Goal: Information Seeking & Learning: Learn about a topic

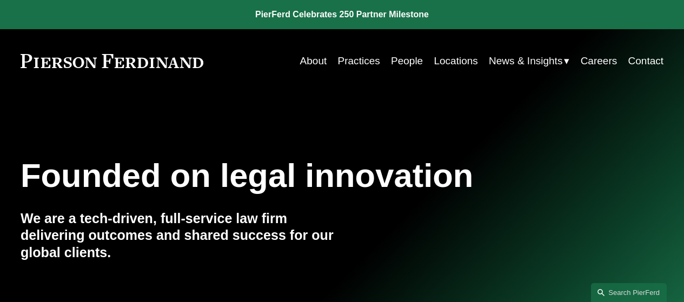
click at [602, 62] on link "Careers" at bounding box center [599, 61] width 37 height 21
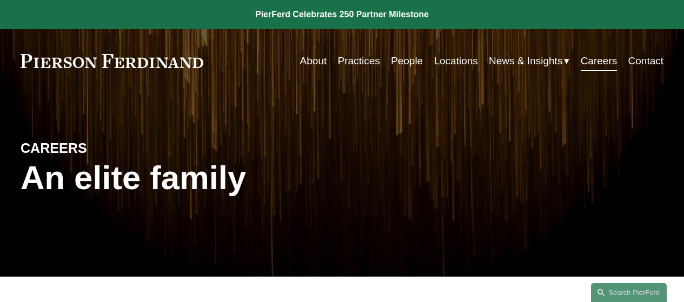
click at [370, 63] on link "Practices" at bounding box center [359, 61] width 42 height 21
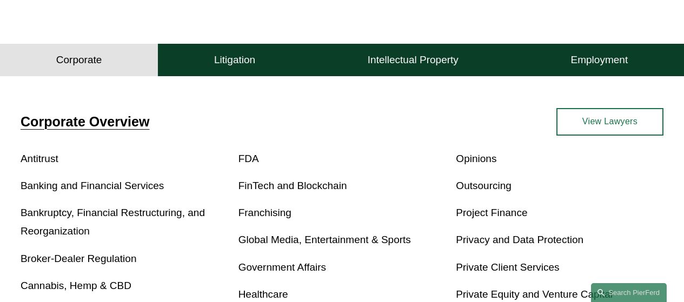
scroll to position [325, 0]
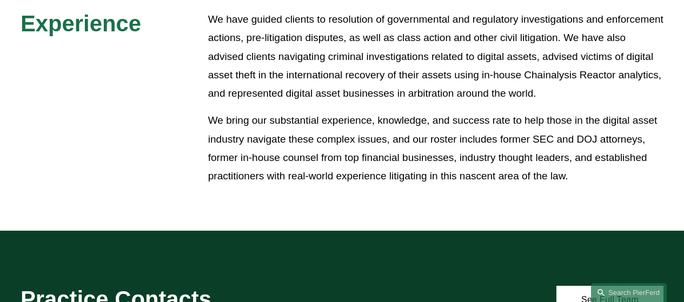
scroll to position [379, 0]
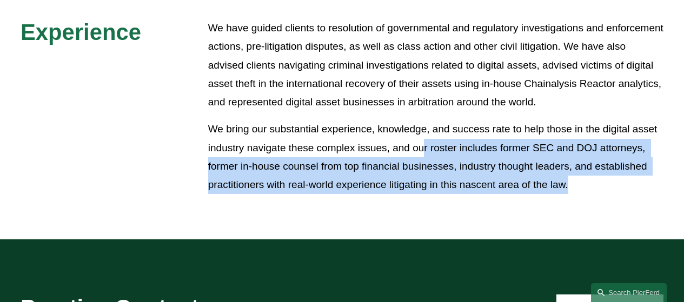
drag, startPoint x: 425, startPoint y: 155, endPoint x: 619, endPoint y: 189, distance: 197.1
click at [619, 189] on p "We bring our substantial experience, knowledge, and success rate to help those …" at bounding box center [435, 157] width 455 height 74
